Goal: Information Seeking & Learning: Compare options

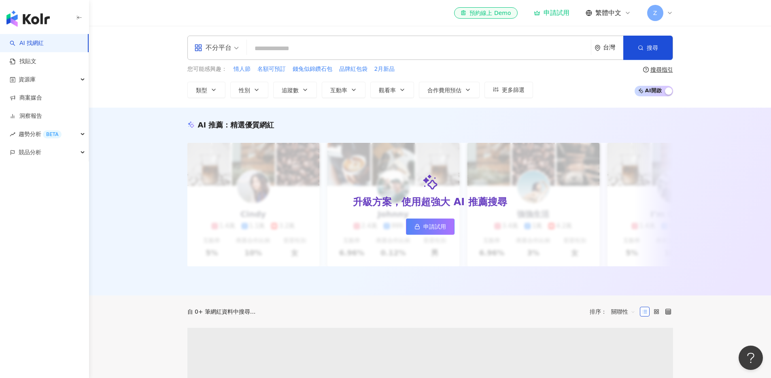
click at [373, 48] on input "search" at bounding box center [418, 48] width 337 height 15
click at [195, 47] on icon "appstore" at bounding box center [198, 47] width 6 height 6
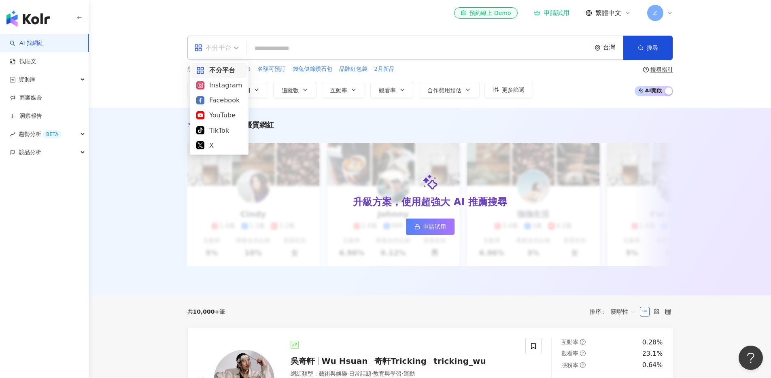
click at [271, 47] on input "search" at bounding box center [418, 48] width 337 height 15
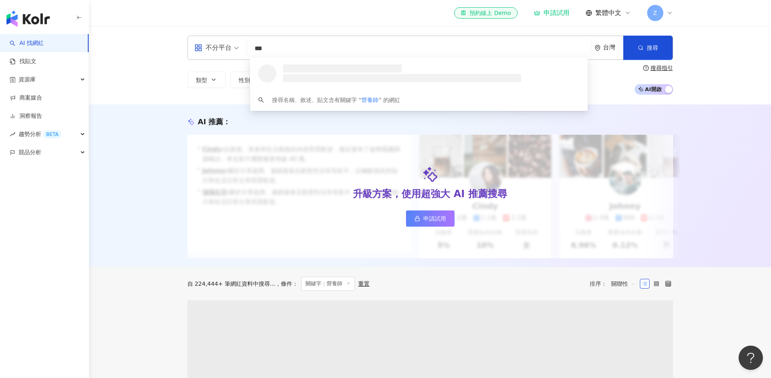
type input "***"
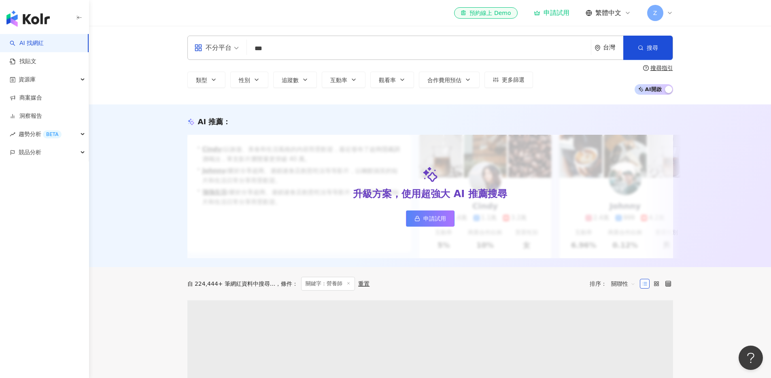
click at [142, 105] on div "AI 推薦 ： 升級方案，使用超強大 AI 推薦搜尋 申請試用 • Cindy : 以旅遊、美食和生活風格的內容而受歡迎，最近發布了超商隱藏調酒喝法，單支影片…" at bounding box center [430, 185] width 682 height 163
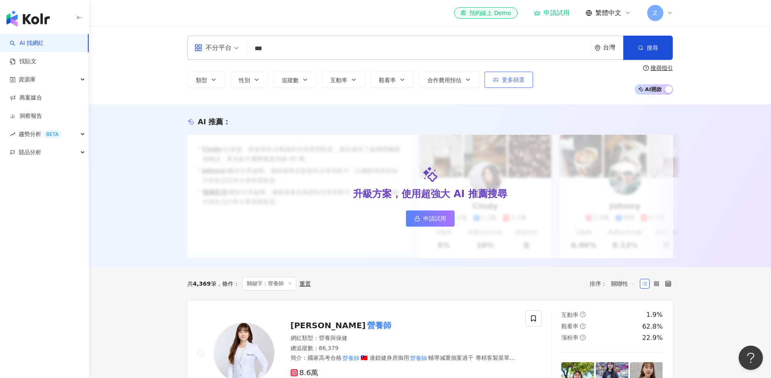
click at [497, 81] on icon "button" at bounding box center [496, 79] width 6 height 5
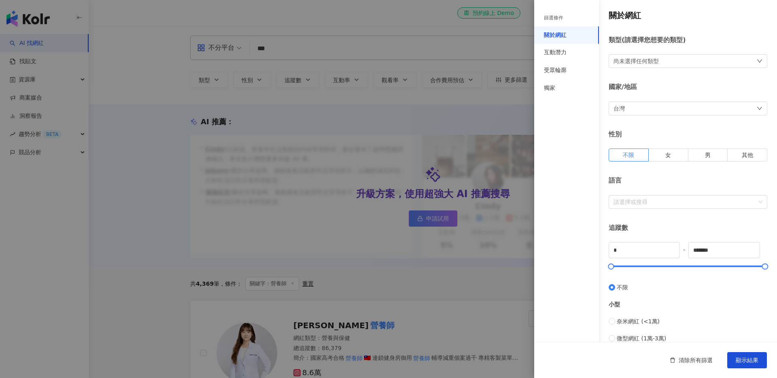
click at [339, 124] on div at bounding box center [388, 189] width 777 height 378
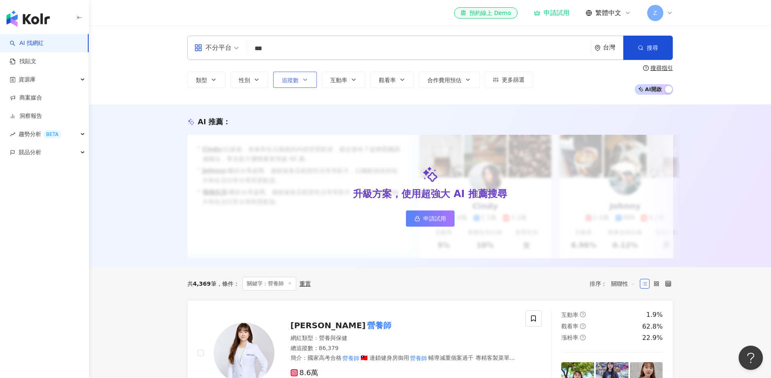
click at [292, 79] on span "追蹤數" at bounding box center [290, 80] width 17 height 6
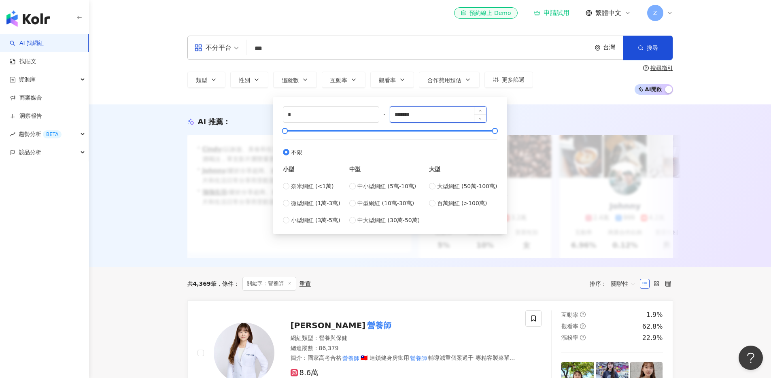
click at [425, 113] on input "*******" at bounding box center [438, 114] width 96 height 15
drag, startPoint x: 424, startPoint y: 114, endPoint x: 413, endPoint y: 114, distance: 11.3
click at [413, 114] on input "*******" at bounding box center [438, 114] width 96 height 15
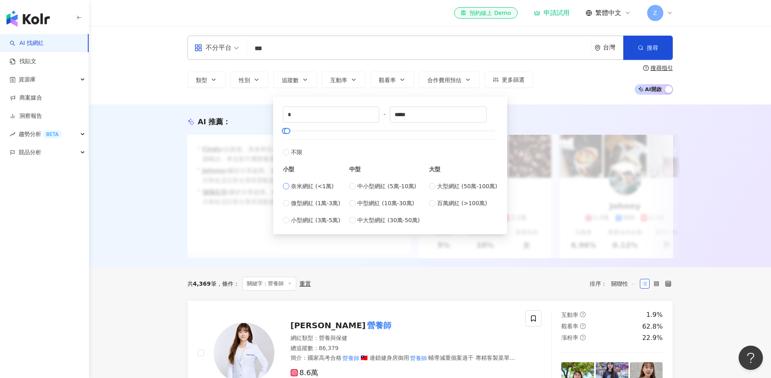
click at [321, 190] on span "奈米網紅 (<1萬)" at bounding box center [312, 186] width 43 height 9
type input "****"
click at [320, 206] on span "微型網紅 (1萬-3萬)" at bounding box center [315, 203] width 49 height 9
type input "*****"
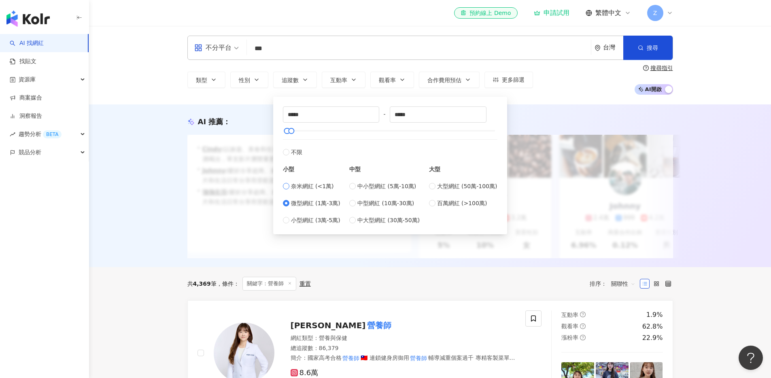
click at [321, 183] on span "奈米網紅 (<1萬)" at bounding box center [312, 186] width 43 height 9
type input "*"
type input "****"
click at [647, 51] on span "搜尋" at bounding box center [651, 47] width 11 height 6
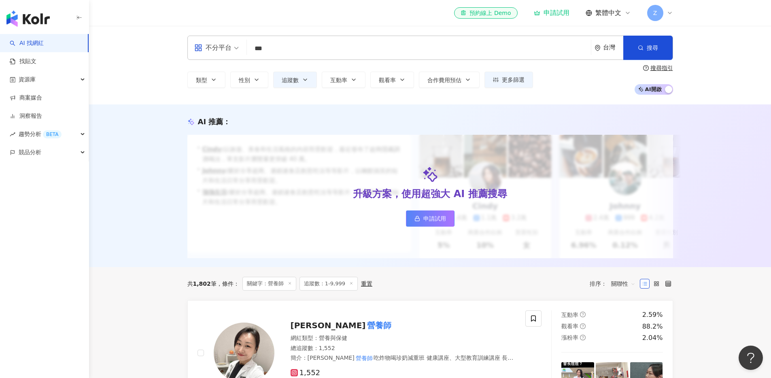
click at [731, 115] on div "AI 推薦 ： 升級方案，使用超強大 AI 推薦搜尋 申請試用 • Cindy : 以旅遊、美食和生活風格的內容而受歡迎，最近發布了超商隱藏調酒喝法，單支影片…" at bounding box center [430, 185] width 682 height 163
click at [520, 84] on button "更多篩選" at bounding box center [508, 80] width 49 height 16
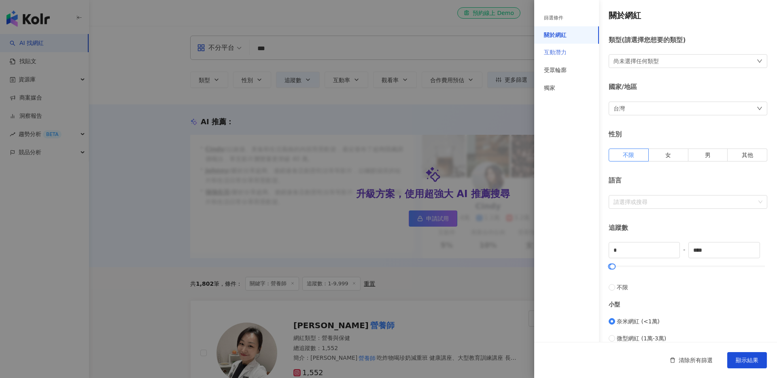
click at [578, 51] on div "互動潛力" at bounding box center [566, 53] width 65 height 18
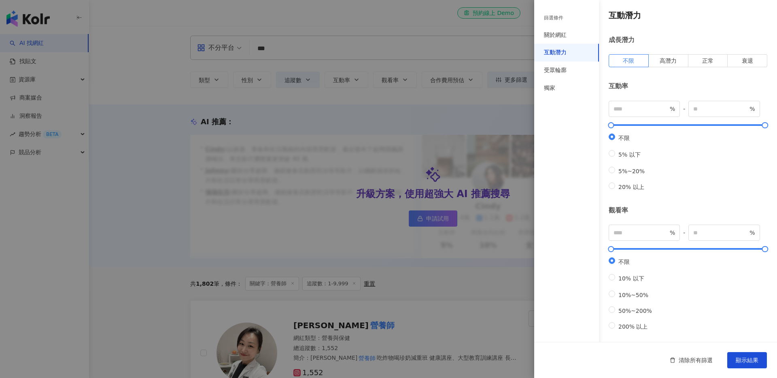
click at [663, 72] on div "互動潛力 成長潛力 不限 高潛力 正常 衰退 互動率 % - % 不限 5% 以下 5%~20% 20% 以上 觀看率 % - % 不限 10% 以下 10%…" at bounding box center [655, 243] width 243 height 486
click at [666, 68] on div "互動潛力 成長潛力 不限 高潛力 正常 衰退 互動率 % - % 不限 5% 以下 5%~20% 20% 以上 觀看率 % - % 不限 10% 以下 10%…" at bounding box center [655, 243] width 243 height 486
click at [664, 64] on label "高潛力" at bounding box center [668, 60] width 40 height 13
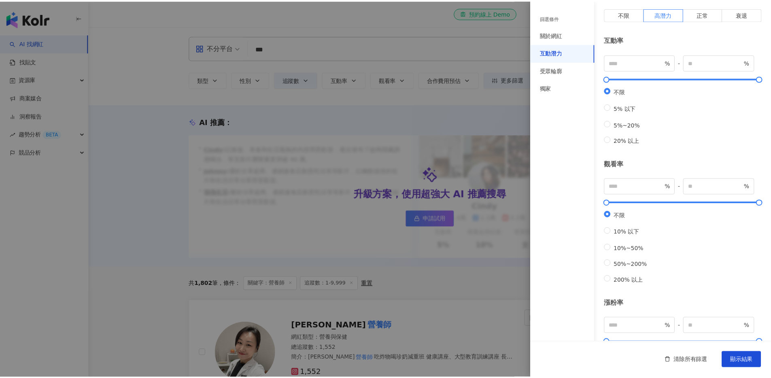
scroll to position [180, 0]
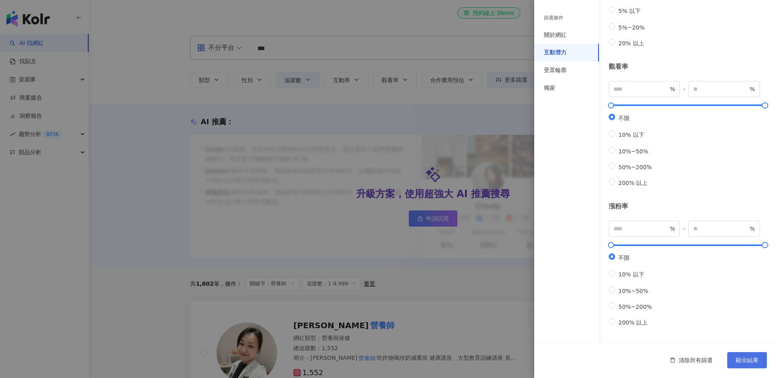
click at [745, 355] on button "顯示結果" at bounding box center [747, 360] width 40 height 16
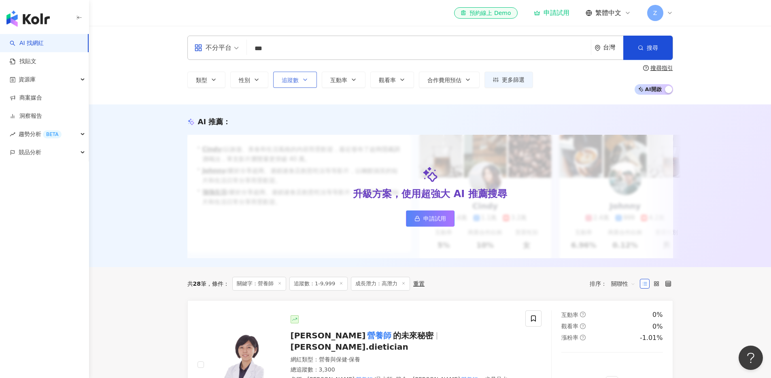
click at [292, 82] on span "追蹤數" at bounding box center [290, 80] width 17 height 6
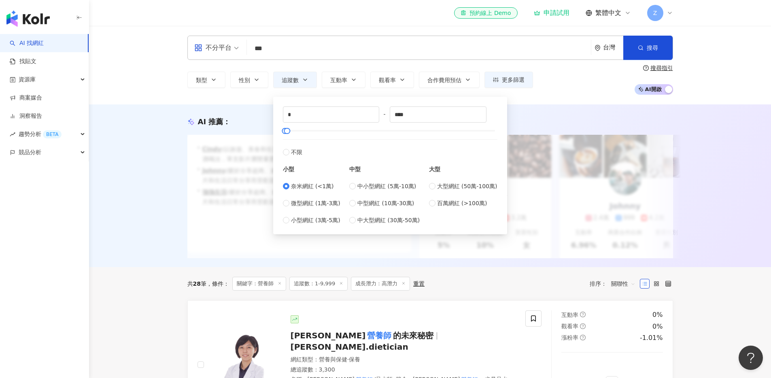
click at [306, 197] on div "奈米網紅 (<1萬) 微型網紅 (1萬-3萬) 小型網紅 (3萬-5萬)" at bounding box center [311, 203] width 57 height 43
click at [305, 203] on span "微型網紅 (1萬-3萬)" at bounding box center [315, 203] width 49 height 9
type input "*****"
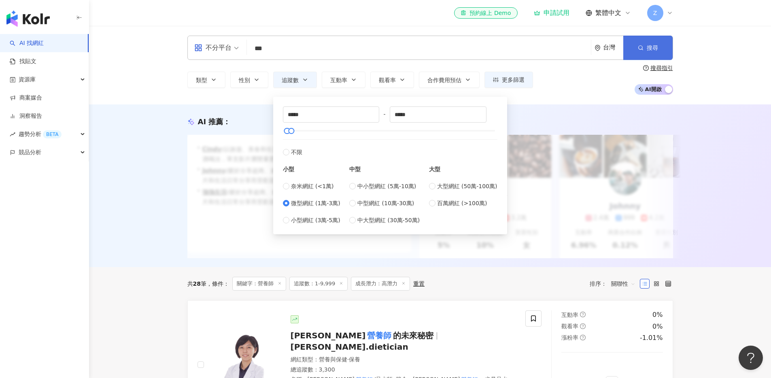
click at [642, 51] on button "搜尋" at bounding box center [647, 48] width 49 height 24
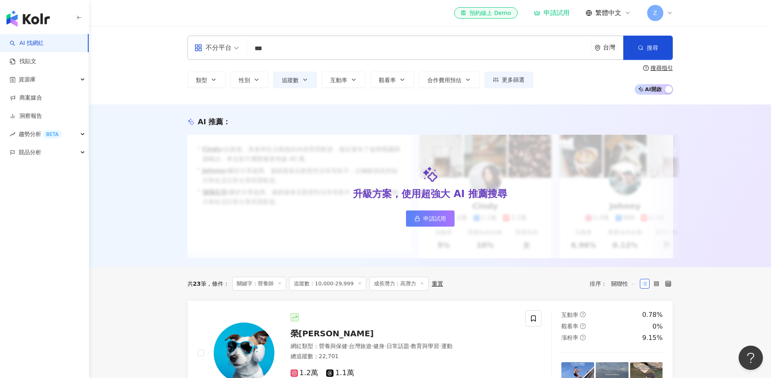
click at [304, 70] on div "類型 性別 追蹤數 互動率 觀看率 合作費用預估 更多篩選 篩選條件 關於網紅 互動潛力 受眾輪廓 獨家 關於網紅 類型 ( 請選擇您想要的類型 ) 尚未選擇…" at bounding box center [429, 80] width 485 height 30
click at [306, 81] on icon "button" at bounding box center [305, 79] width 6 height 6
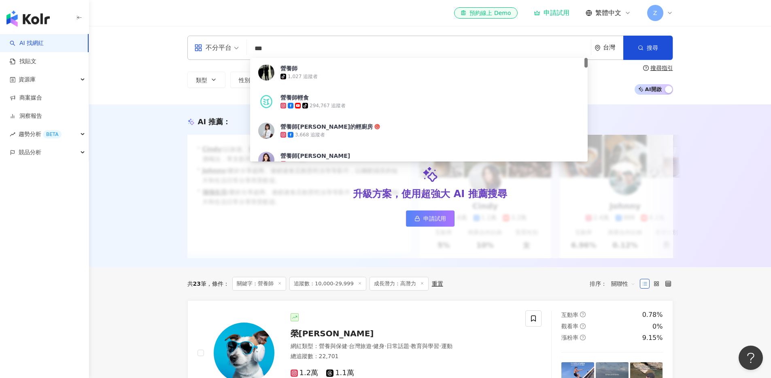
drag, startPoint x: 254, startPoint y: 55, endPoint x: 239, endPoint y: 54, distance: 15.4
click at [239, 54] on div "不分平台 *** 台灣 搜尋 283a9b8b-850f-49d5-bbec-8121f6d7ecd6 營養師 tiktok-icon 1,027 追蹤者 營…" at bounding box center [429, 48] width 485 height 24
type input "*"
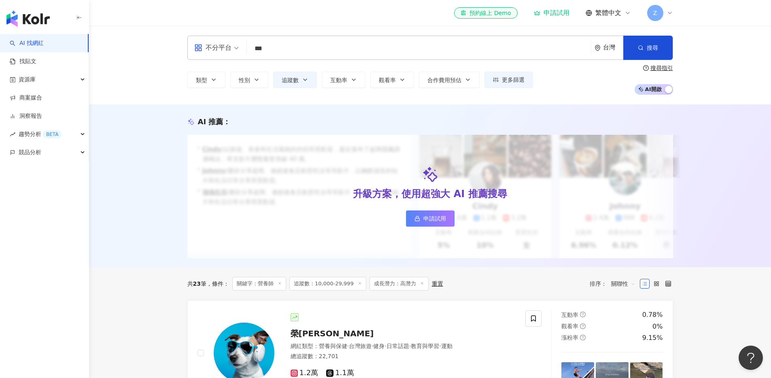
type input "*"
type input "**"
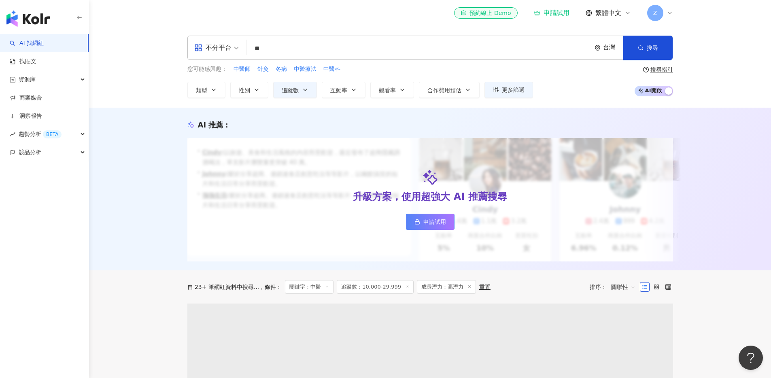
click at [171, 175] on div "AI 推薦 ： 升級方案，使用超強大 AI 推薦搜尋 申請試用 • Cindy : 以旅遊、美食和生活風格的內容而受歡迎，最近發布了超商隱藏調酒喝法，單支影片…" at bounding box center [430, 191] width 518 height 142
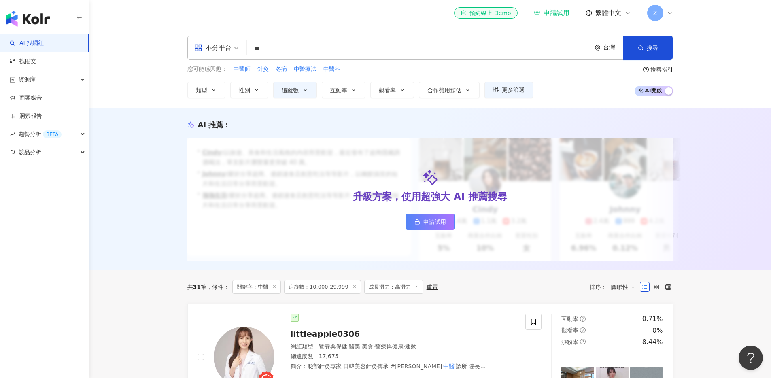
click at [326, 43] on input "**" at bounding box center [418, 48] width 337 height 15
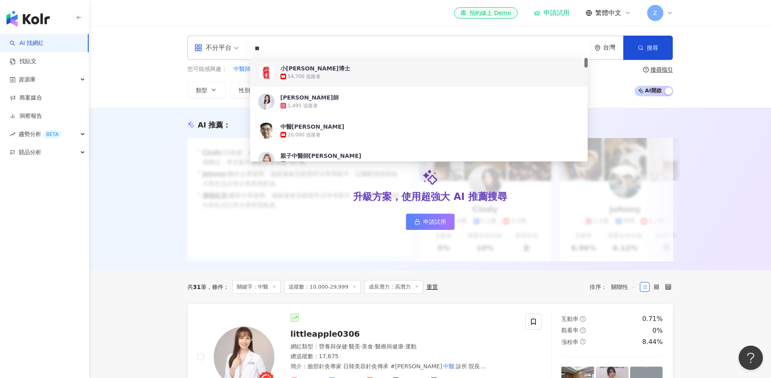
click at [143, 126] on div "AI 推薦 ： 升級方案，使用超強大 AI 推薦搜尋 申請試用 • Cindy : 以旅遊、美食和生活風格的內容而受歡迎，最近發布了超商隱藏調酒喝法，單支影片…" at bounding box center [430, 189] width 682 height 163
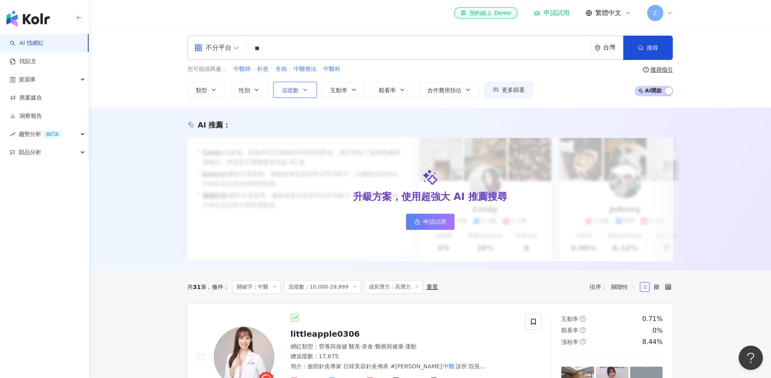
click at [277, 93] on button "追蹤數" at bounding box center [295, 90] width 44 height 16
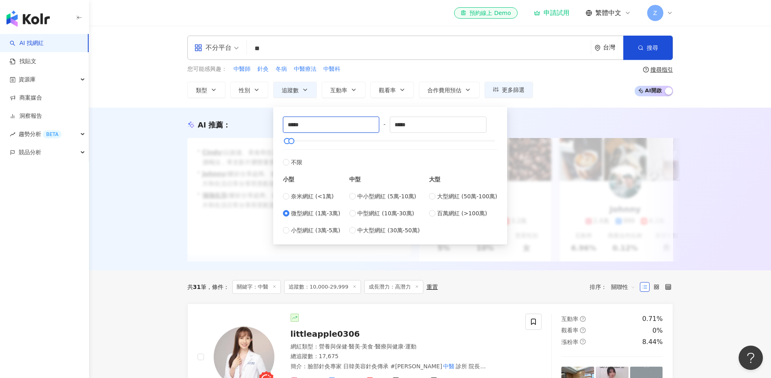
drag, startPoint x: 339, startPoint y: 123, endPoint x: 233, endPoint y: 121, distance: 106.0
click at [311, 123] on input "*****" at bounding box center [331, 124] width 96 height 15
type input "*"
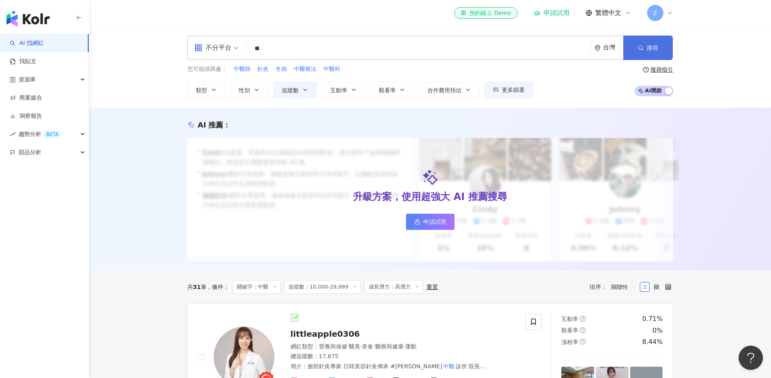
click at [633, 49] on button "搜尋" at bounding box center [647, 48] width 49 height 24
click at [206, 290] on div "共 55 筆" at bounding box center [196, 287] width 19 height 6
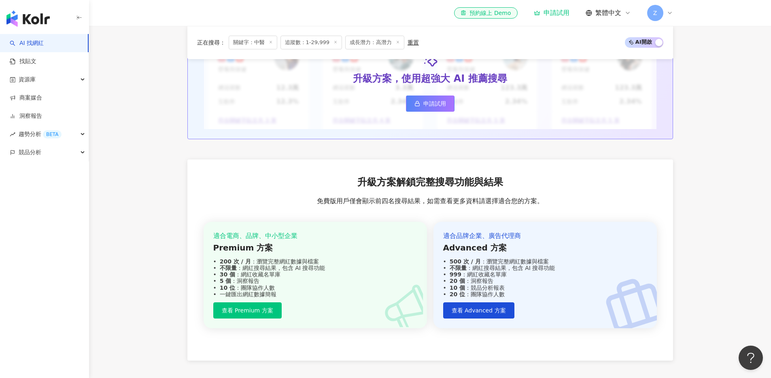
scroll to position [994, 0]
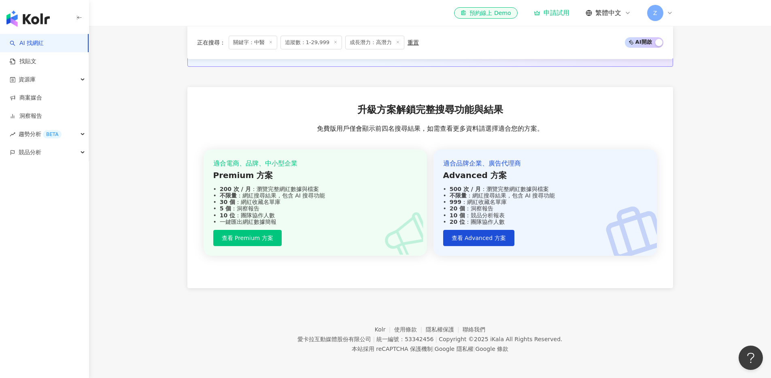
click at [669, 15] on icon at bounding box center [669, 13] width 6 height 6
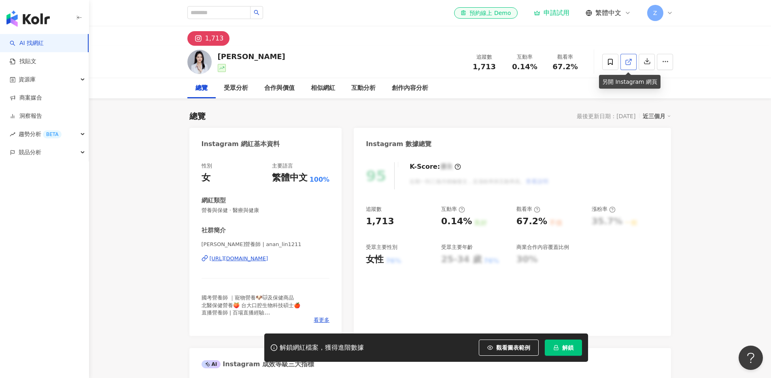
click at [627, 64] on icon at bounding box center [627, 62] width 4 height 4
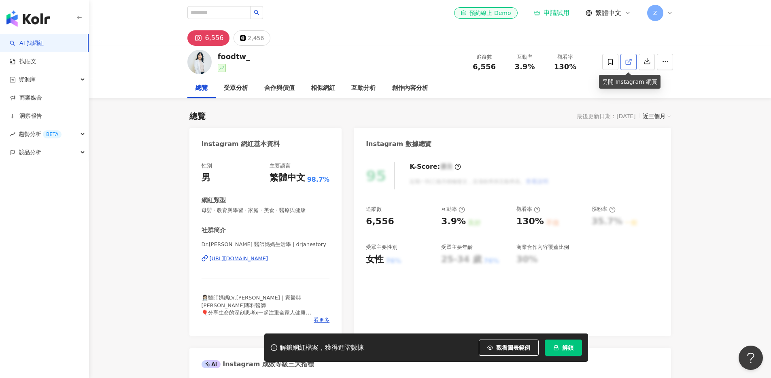
click at [623, 63] on link at bounding box center [628, 62] width 16 height 16
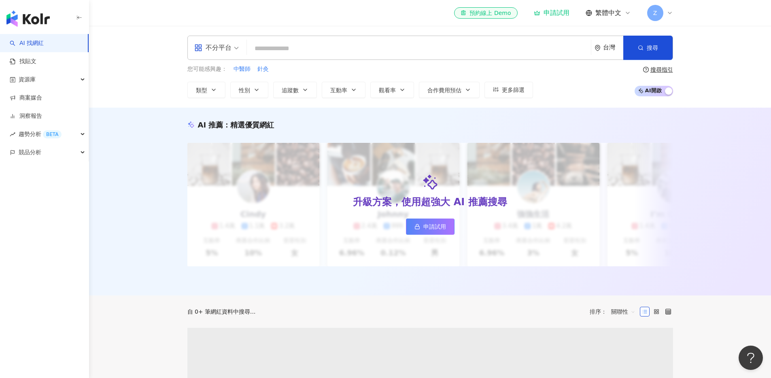
click at [666, 13] on icon at bounding box center [669, 13] width 6 height 6
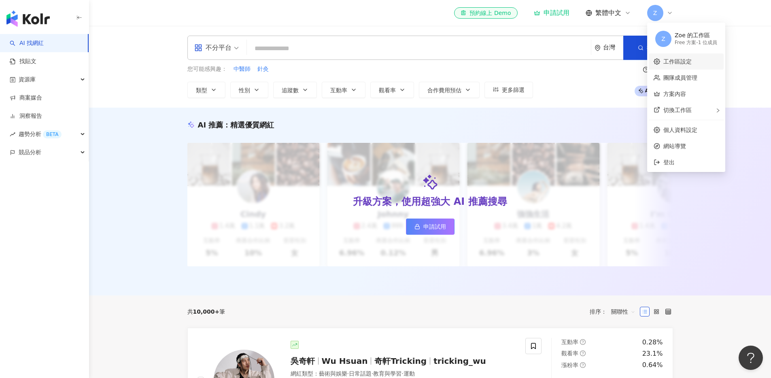
click at [691, 64] on link "工作區設定" at bounding box center [677, 61] width 28 height 6
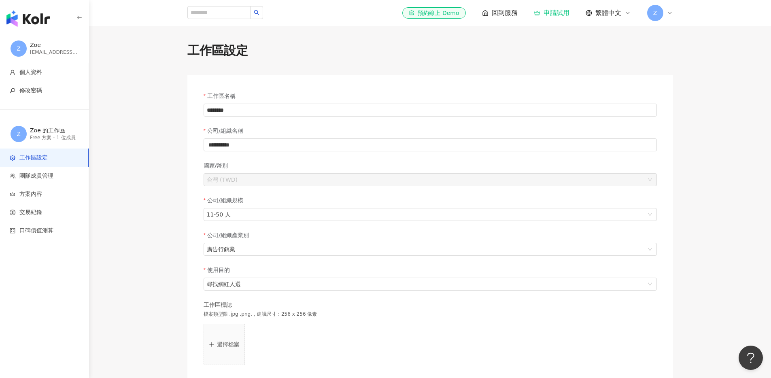
click at [667, 15] on icon at bounding box center [669, 13] width 6 height 6
click at [693, 110] on div "切換工作區" at bounding box center [685, 110] width 75 height 16
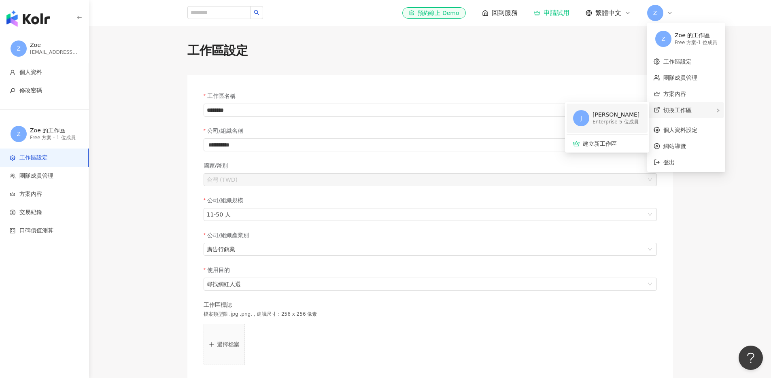
click at [611, 119] on div "Enterprise - 5 位成員" at bounding box center [615, 122] width 47 height 7
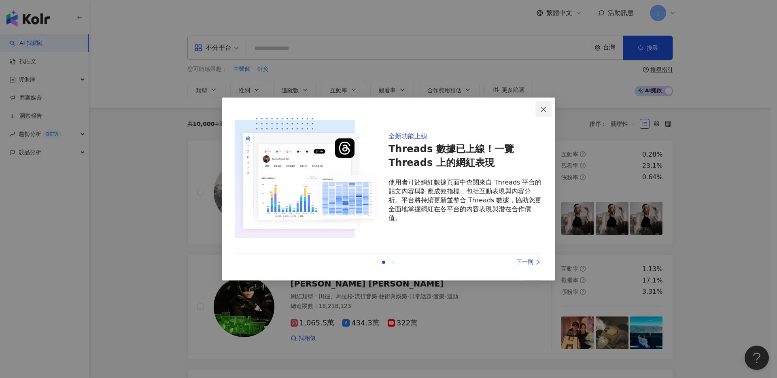
click at [543, 111] on icon "close" at bounding box center [543, 109] width 6 height 6
click at [543, 108] on icon "close" at bounding box center [543, 109] width 6 height 6
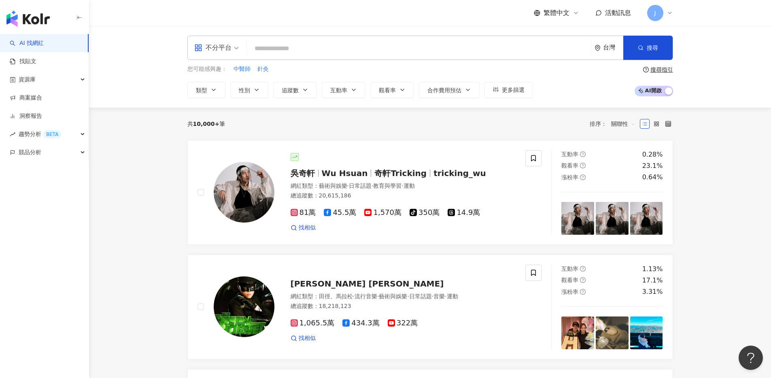
click at [320, 56] on input "search" at bounding box center [418, 48] width 337 height 15
click at [292, 49] on input "search" at bounding box center [418, 48] width 337 height 15
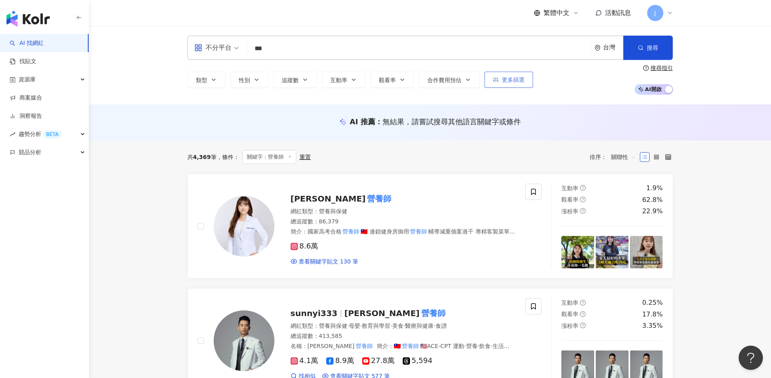
type input "***"
click at [507, 87] on button "更多篩選" at bounding box center [508, 80] width 49 height 16
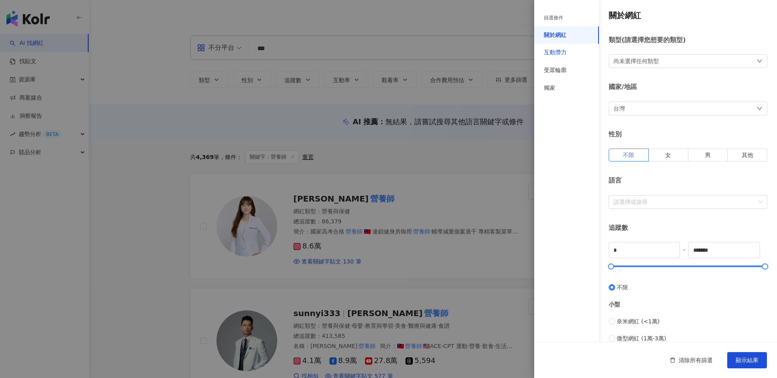
click at [562, 54] on div "互動潛力" at bounding box center [555, 53] width 23 height 8
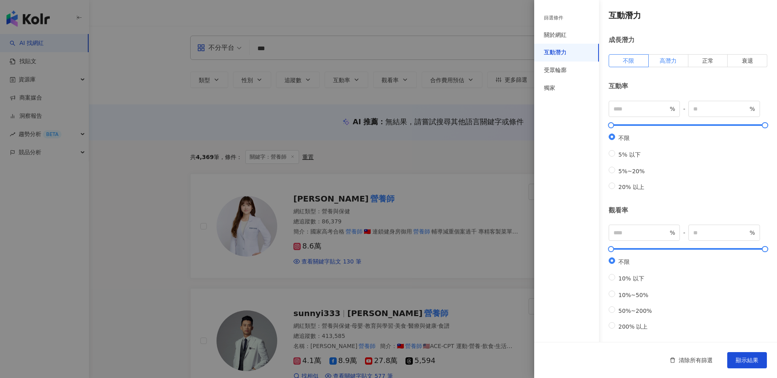
click at [663, 64] on label "高潛力" at bounding box center [668, 60] width 40 height 13
click at [753, 355] on button "顯示結果" at bounding box center [747, 360] width 40 height 16
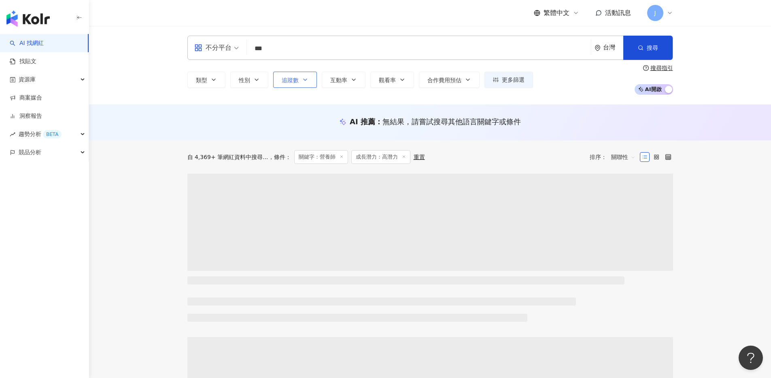
click at [297, 84] on button "追蹤數" at bounding box center [295, 80] width 44 height 16
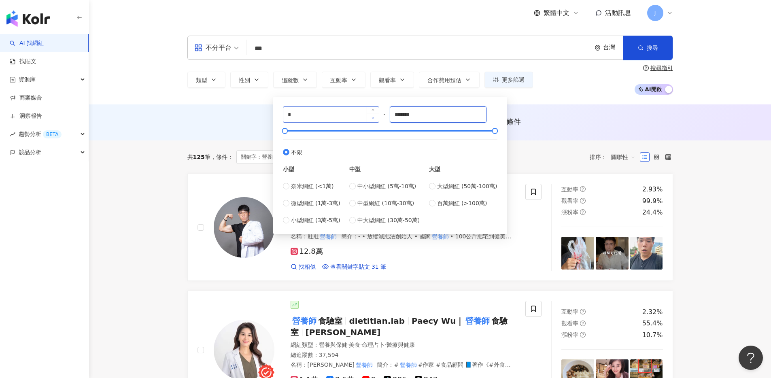
drag, startPoint x: 421, startPoint y: 117, endPoint x: 369, endPoint y: 116, distance: 51.4
click at [370, 116] on div "* - ******* 不限 小型 奈米網紅 (<1萬) 微型網紅 (1萬-3萬) 小型網紅 (3萬-5萬) 中型 中小型網紅 (5萬-10萬) 中型網紅 (…" at bounding box center [390, 165] width 214 height 118
type input "*****"
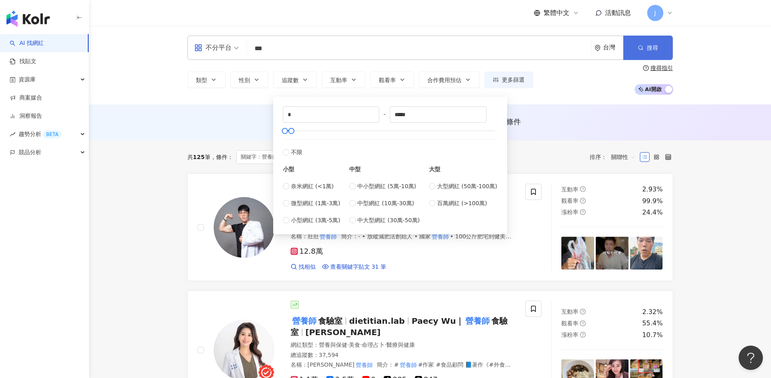
click at [645, 53] on button "搜尋" at bounding box center [647, 48] width 49 height 24
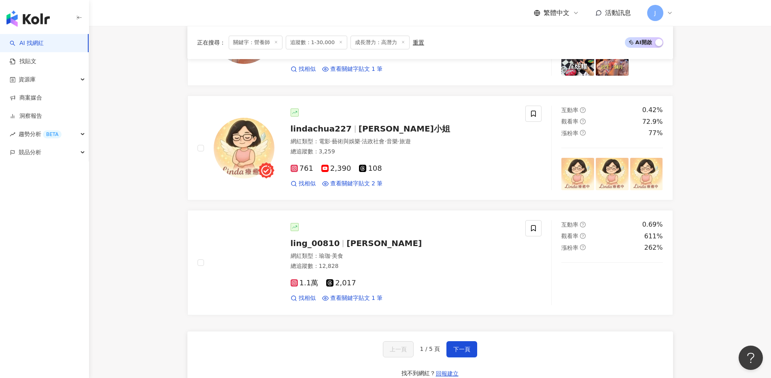
scroll to position [1395, 0]
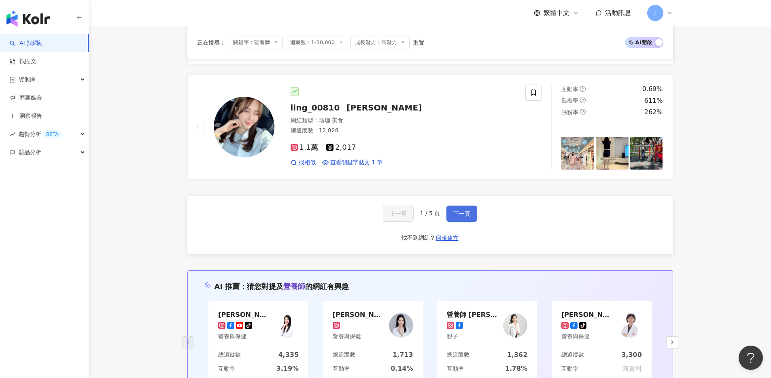
click at [467, 210] on span "下一頁" at bounding box center [461, 213] width 17 height 6
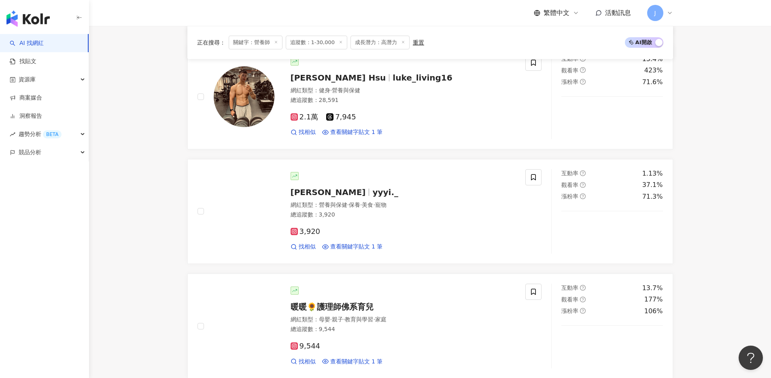
scroll to position [1161, 0]
